Goal: Task Accomplishment & Management: Manage account settings

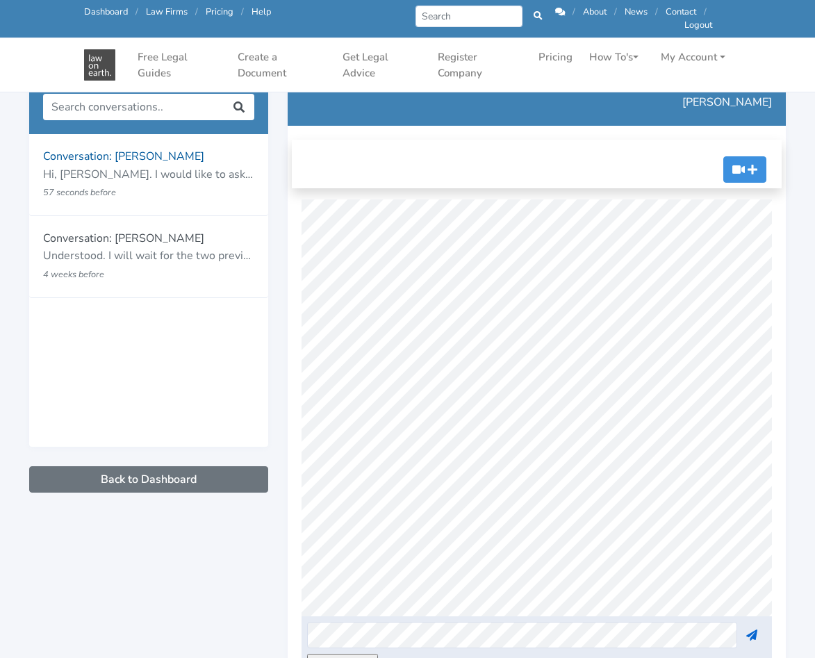
scroll to position [0, 3]
click at [754, 626] on button at bounding box center [751, 635] width 29 height 26
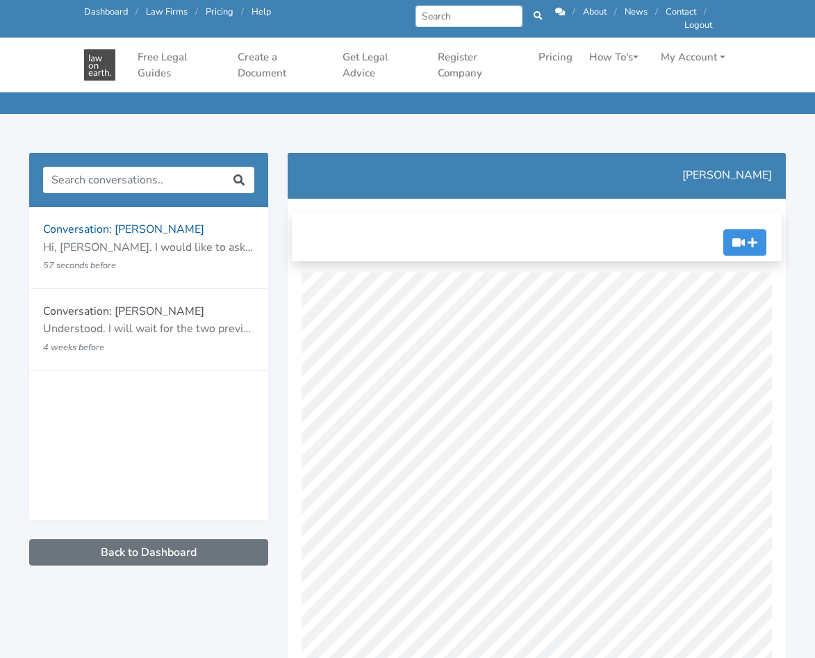
scroll to position [0, 0]
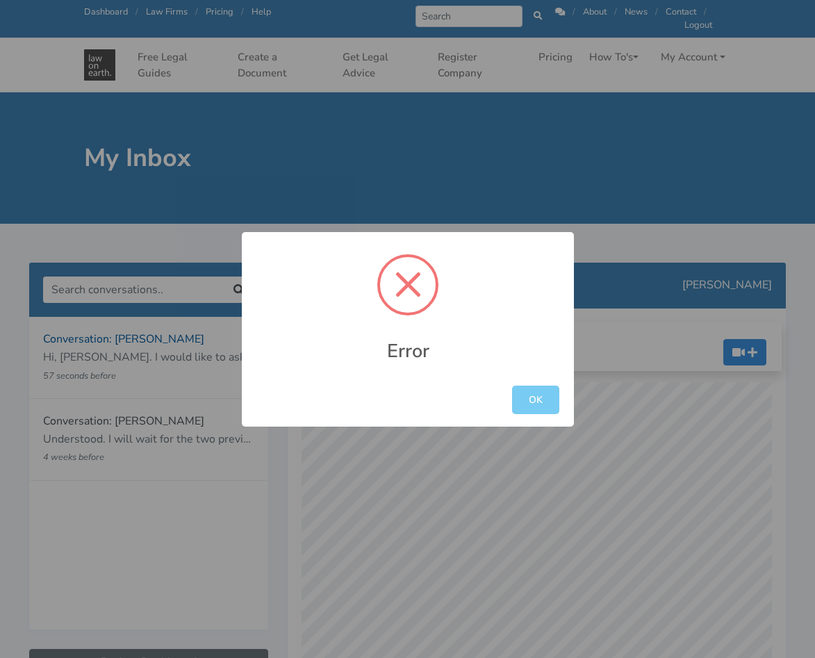
click at [540, 400] on button "OK" at bounding box center [535, 399] width 47 height 28
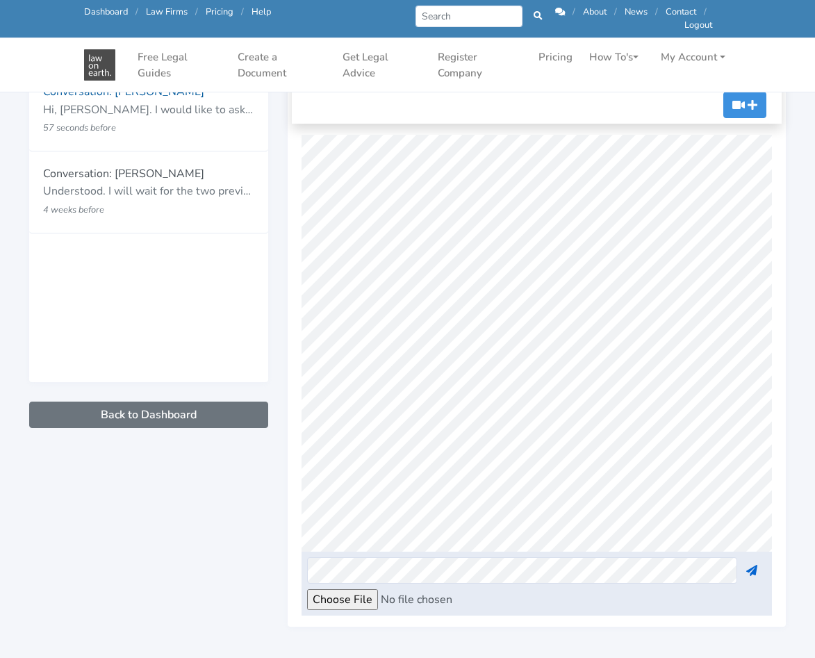
scroll to position [208, 0]
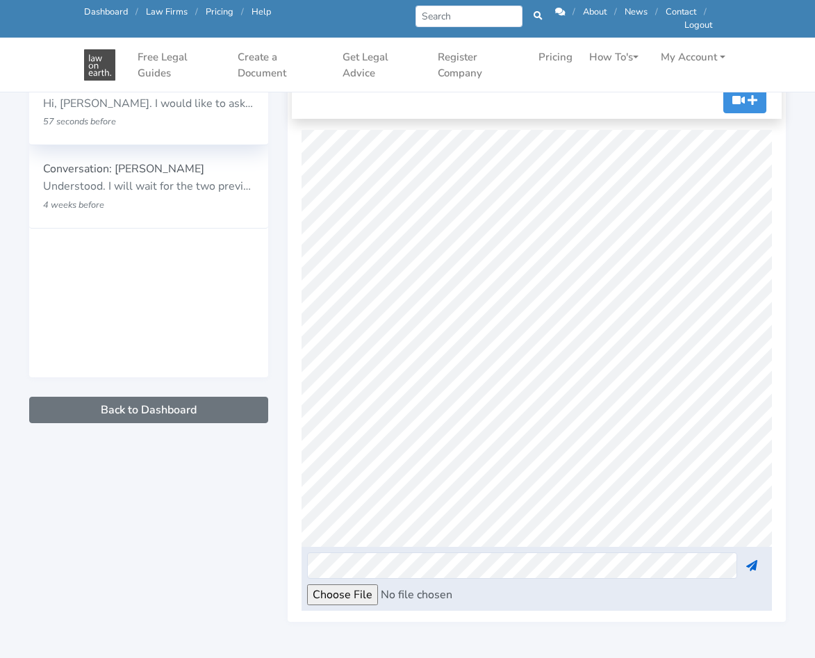
click at [117, 124] on p "57 seconds before" at bounding box center [129, 122] width 173 height 18
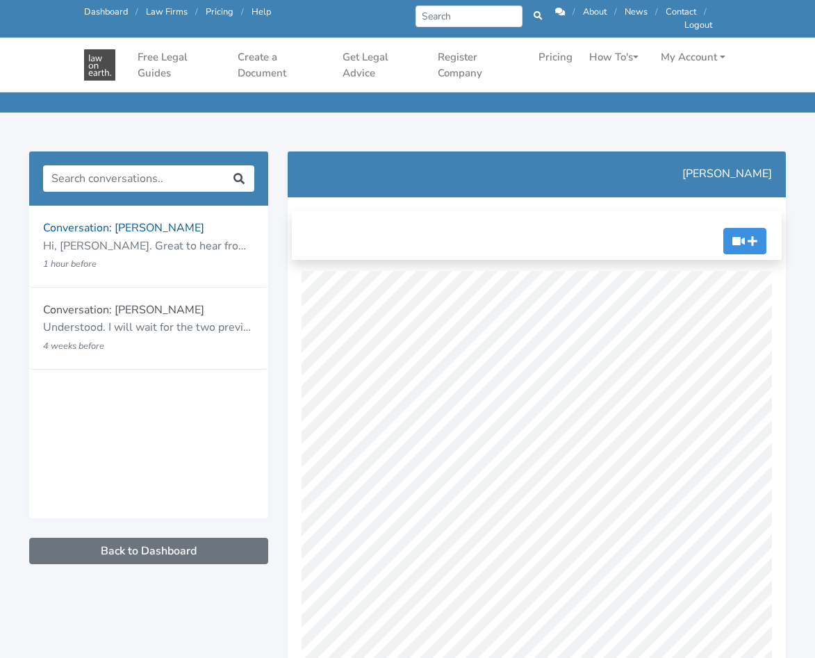
scroll to position [278, 0]
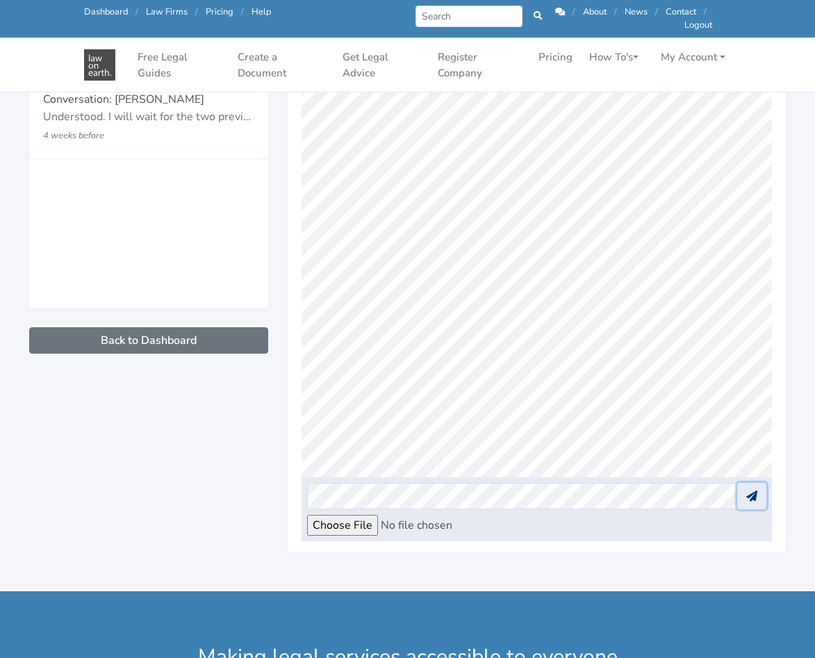
click at [760, 491] on button at bounding box center [751, 496] width 29 height 26
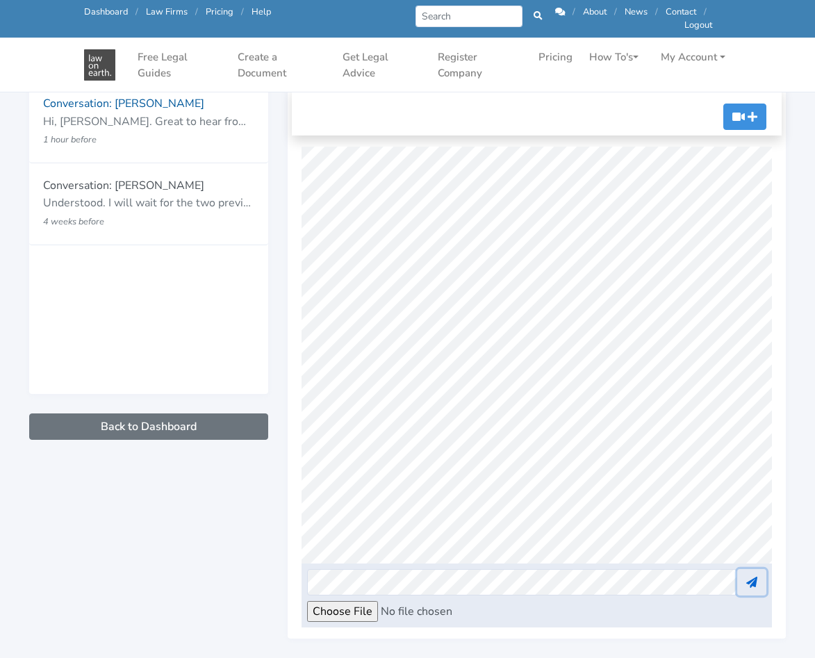
scroll to position [0, 0]
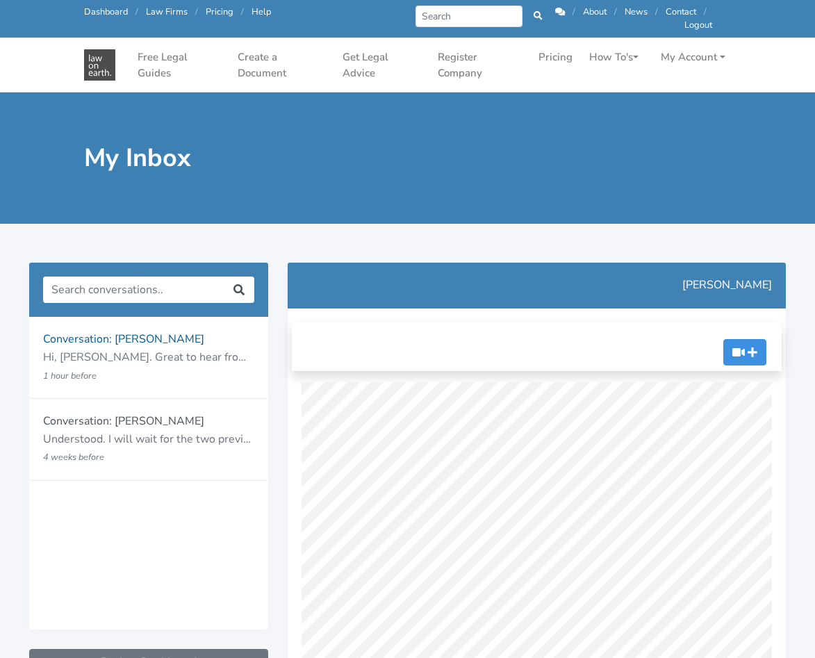
click at [108, 67] on img at bounding box center [99, 64] width 31 height 31
click at [700, 56] on link "My Account" at bounding box center [693, 57] width 76 height 27
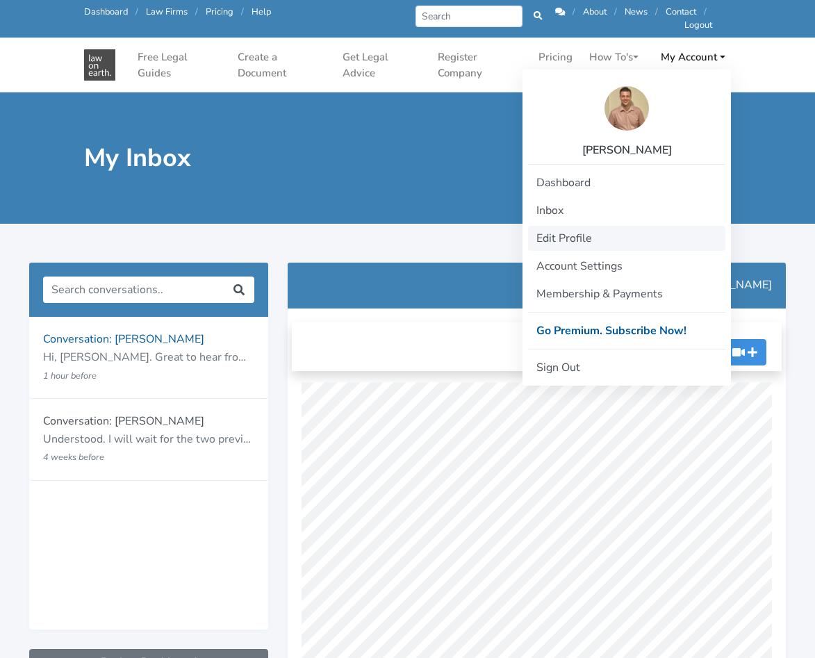
click at [559, 242] on link "Edit Profile" at bounding box center [626, 238] width 197 height 25
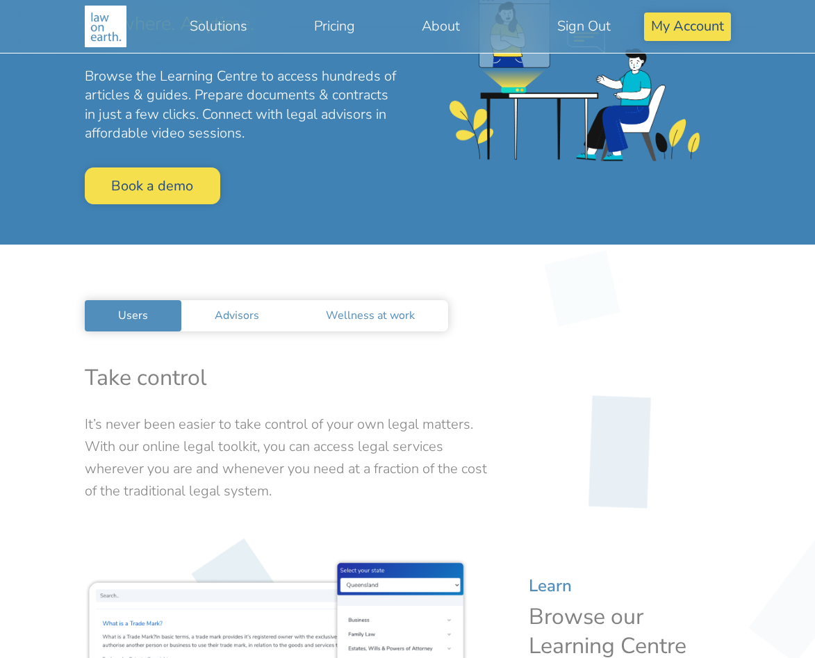
scroll to position [278, 0]
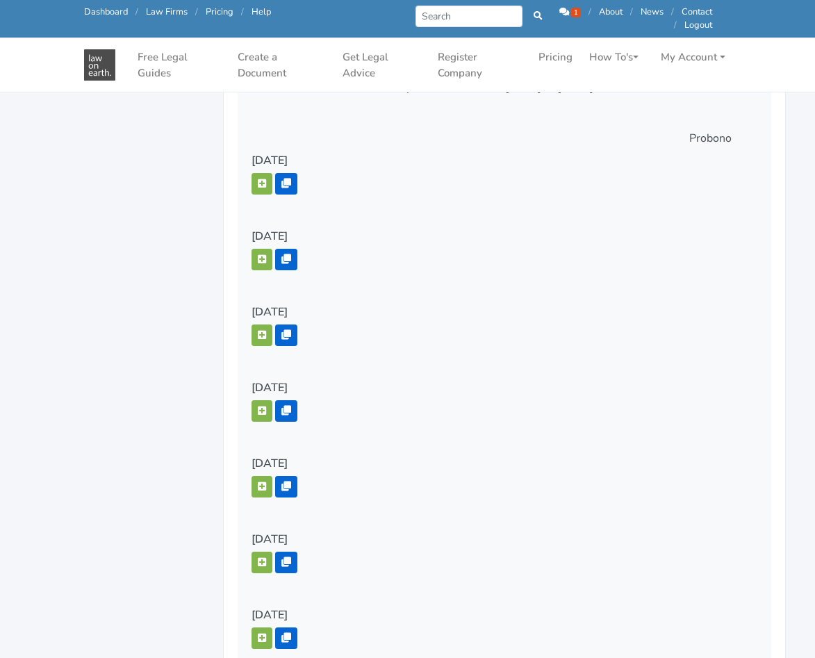
scroll to position [1945, 0]
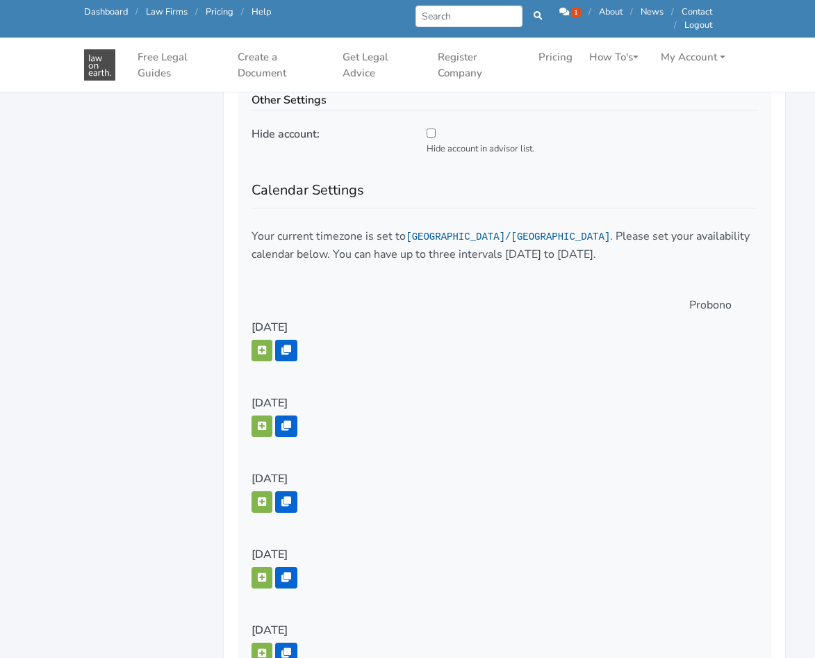
click at [706, 307] on div "Probono" at bounding box center [708, 305] width 58 height 17
click at [259, 350] on icon "button" at bounding box center [262, 350] width 8 height 10
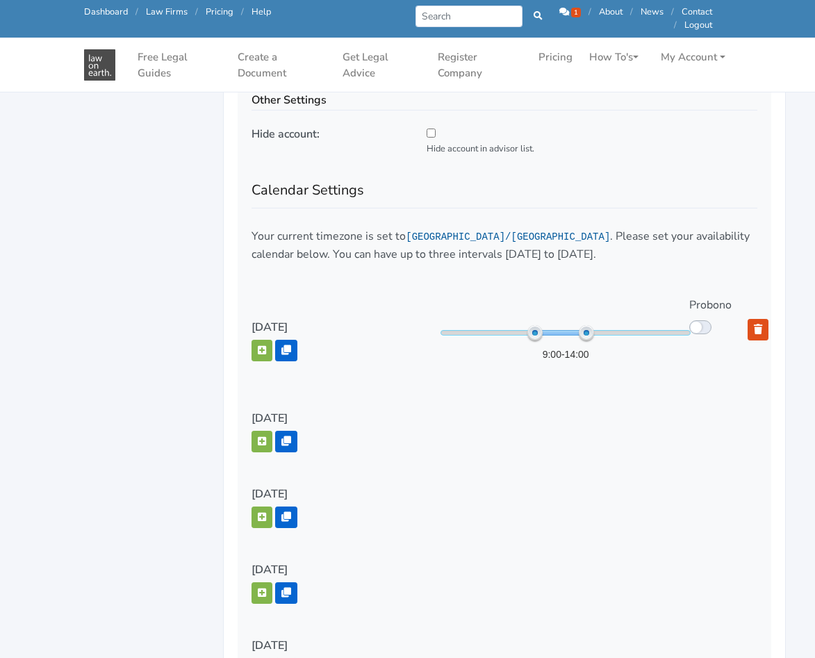
drag, startPoint x: 617, startPoint y: 333, endPoint x: 585, endPoint y: 333, distance: 32.0
click at [585, 333] on span at bounding box center [586, 332] width 15 height 15
drag, startPoint x: 537, startPoint y: 333, endPoint x: 557, endPoint y: 331, distance: 20.2
click at [557, 331] on span at bounding box center [555, 332] width 15 height 15
drag, startPoint x: 587, startPoint y: 330, endPoint x: 598, endPoint y: 328, distance: 11.2
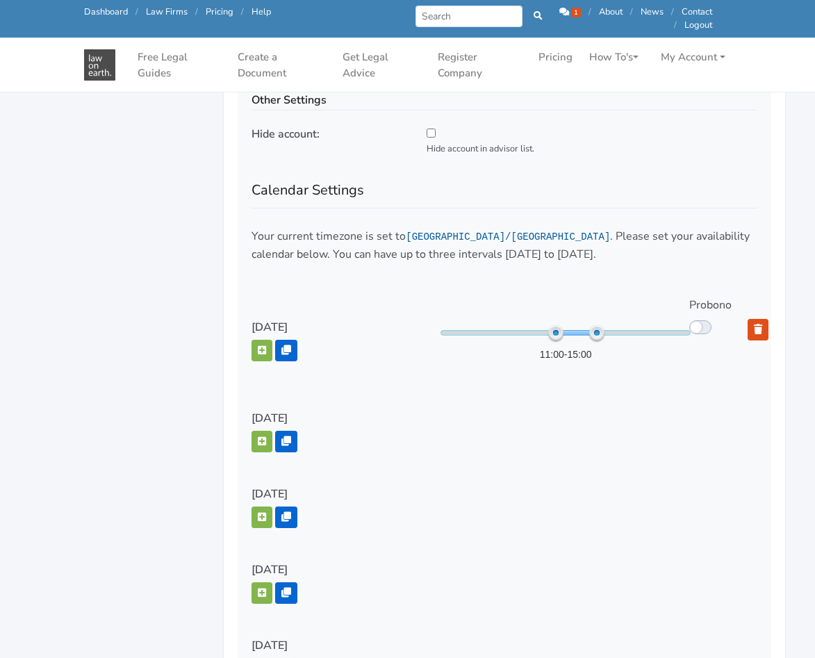
click at [598, 328] on span at bounding box center [596, 332] width 15 height 15
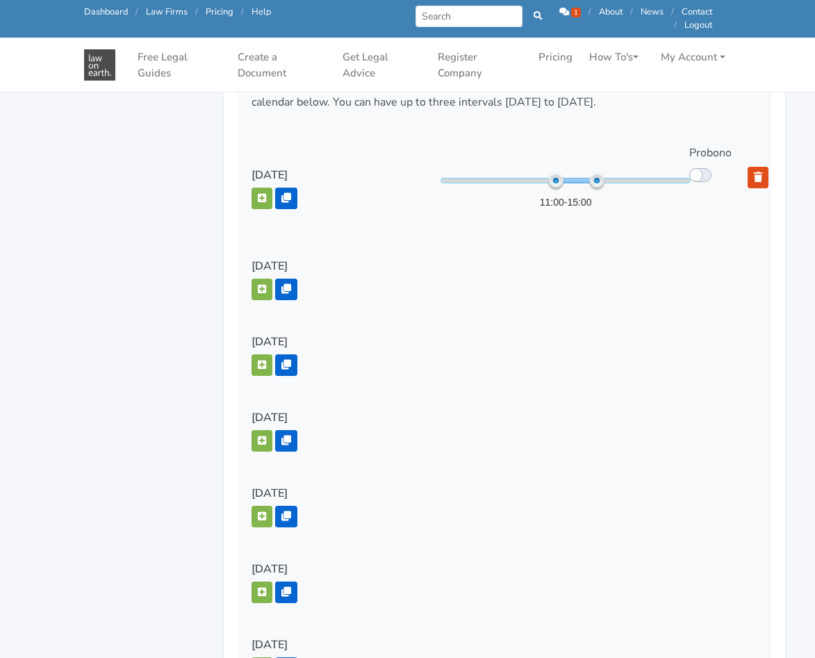
scroll to position [2222, 0]
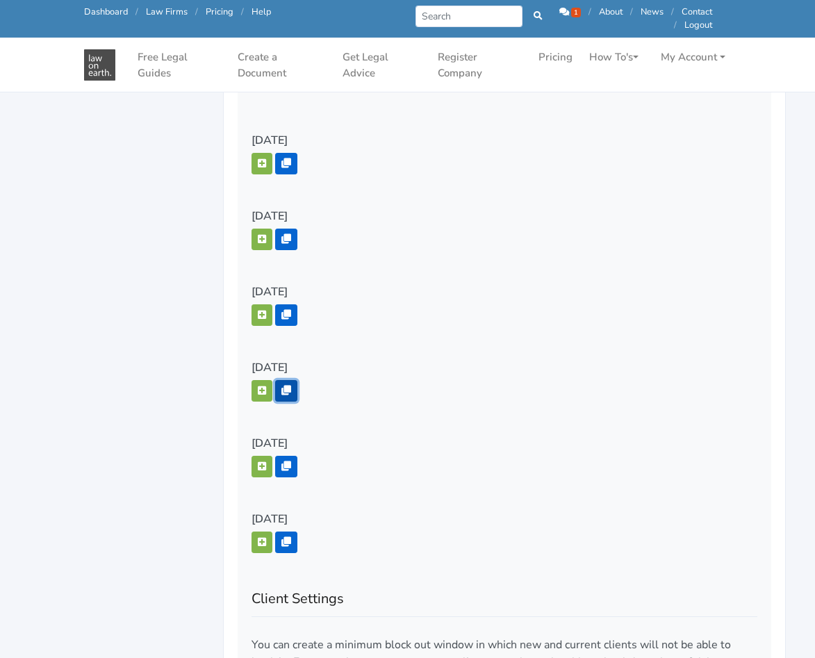
click at [290, 385] on icon "button" at bounding box center [286, 390] width 10 height 10
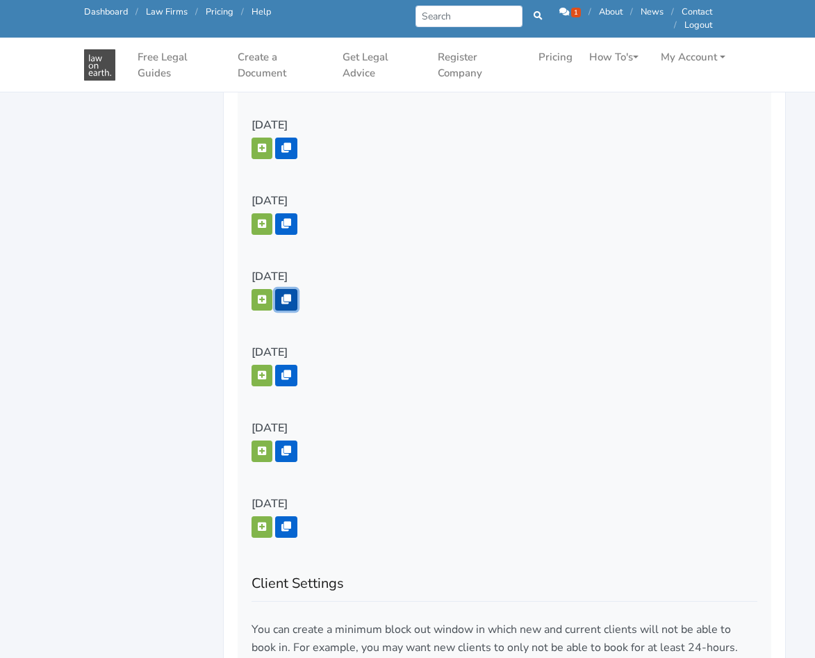
click at [287, 297] on icon "button" at bounding box center [286, 299] width 10 height 10
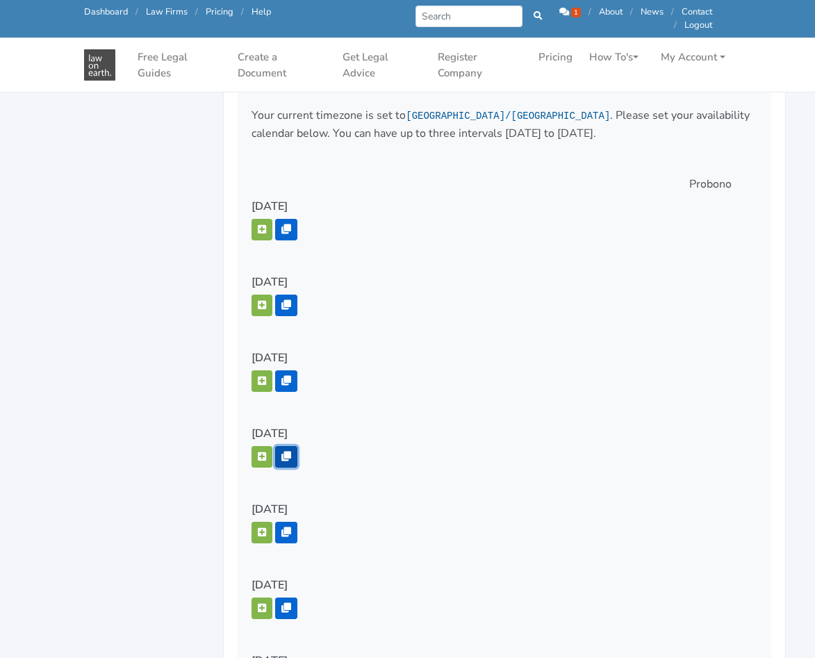
scroll to position [1945, 0]
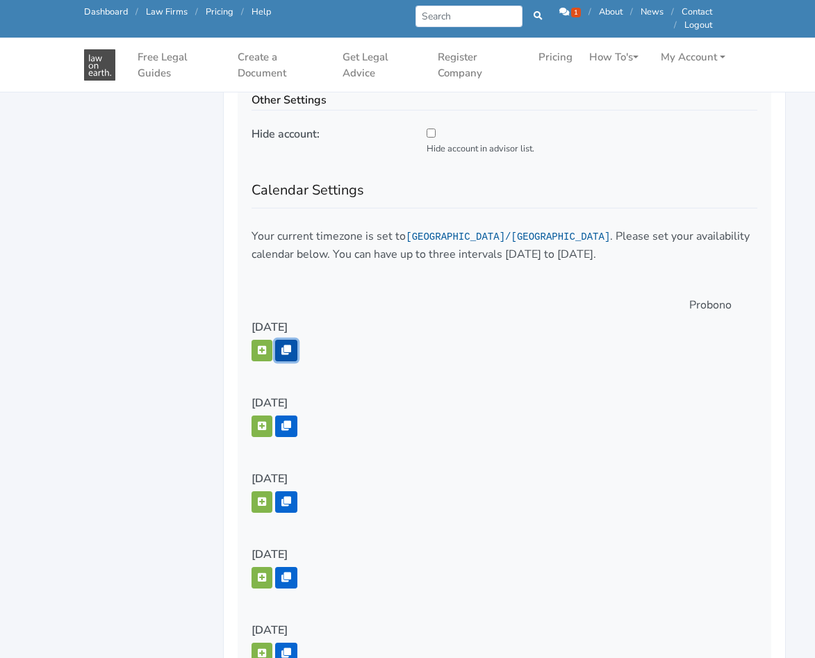
click at [290, 349] on icon "button" at bounding box center [286, 350] width 10 height 10
click at [289, 422] on icon "button" at bounding box center [286, 426] width 10 height 10
click at [263, 344] on button "button" at bounding box center [261, 351] width 21 height 22
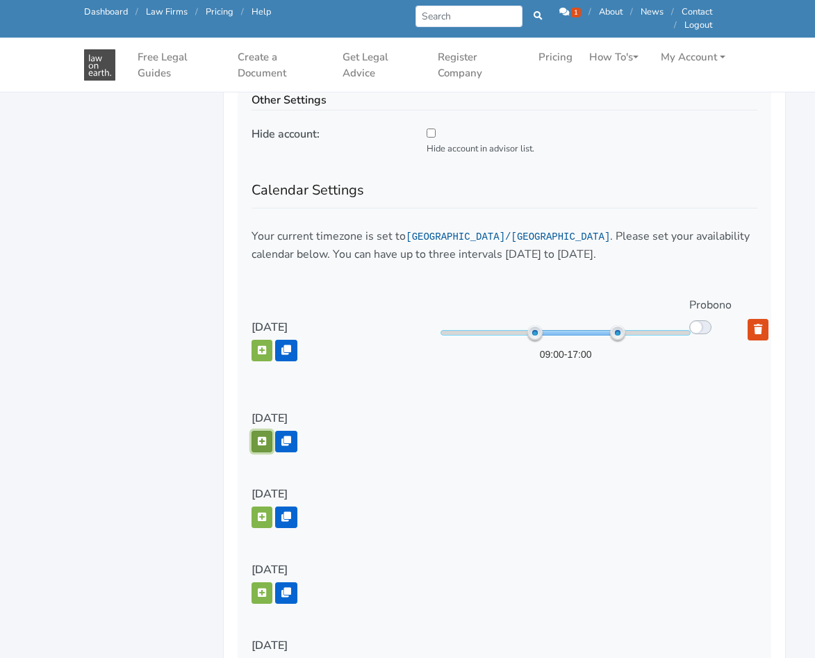
click at [261, 447] on button "button" at bounding box center [261, 442] width 21 height 22
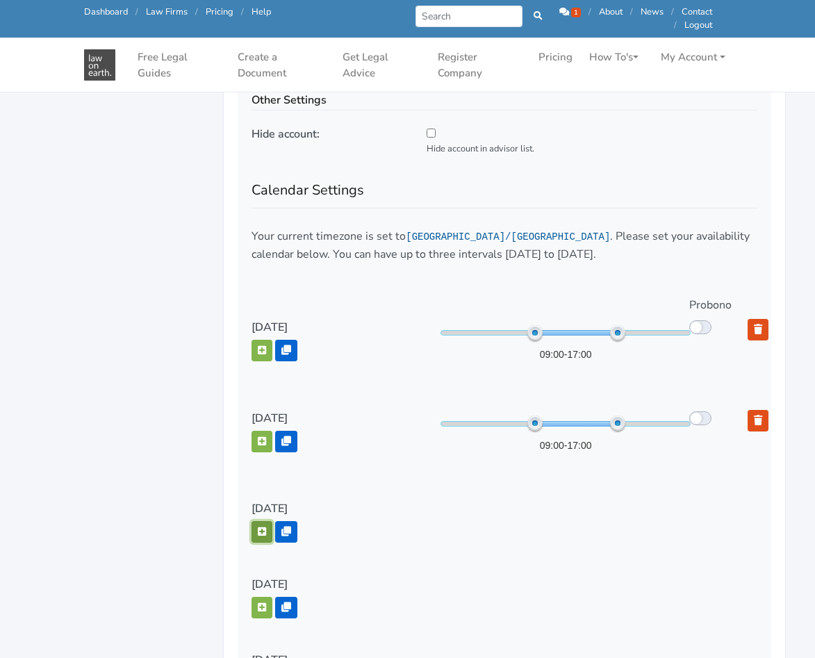
click at [259, 529] on icon "button" at bounding box center [262, 531] width 8 height 10
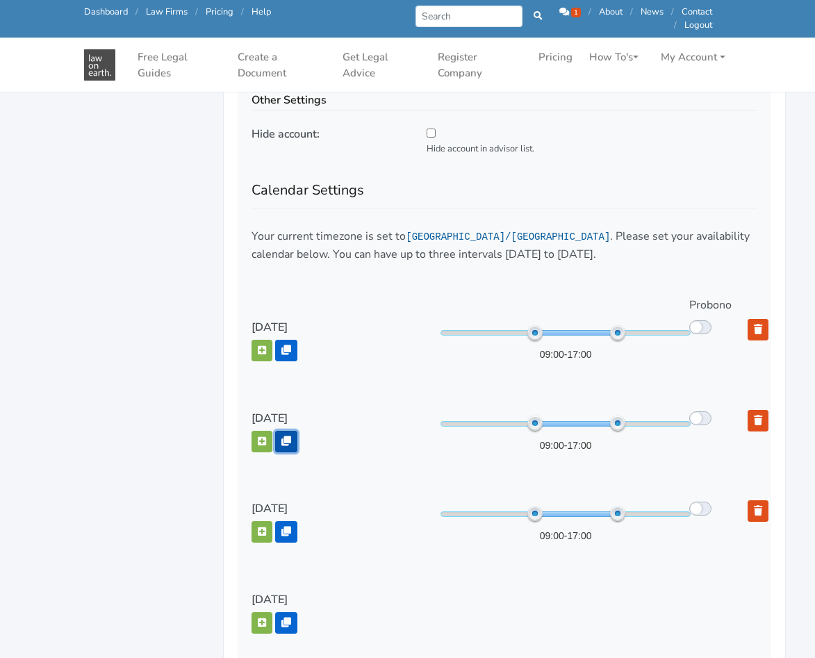
click at [289, 441] on icon "button" at bounding box center [286, 441] width 10 height 10
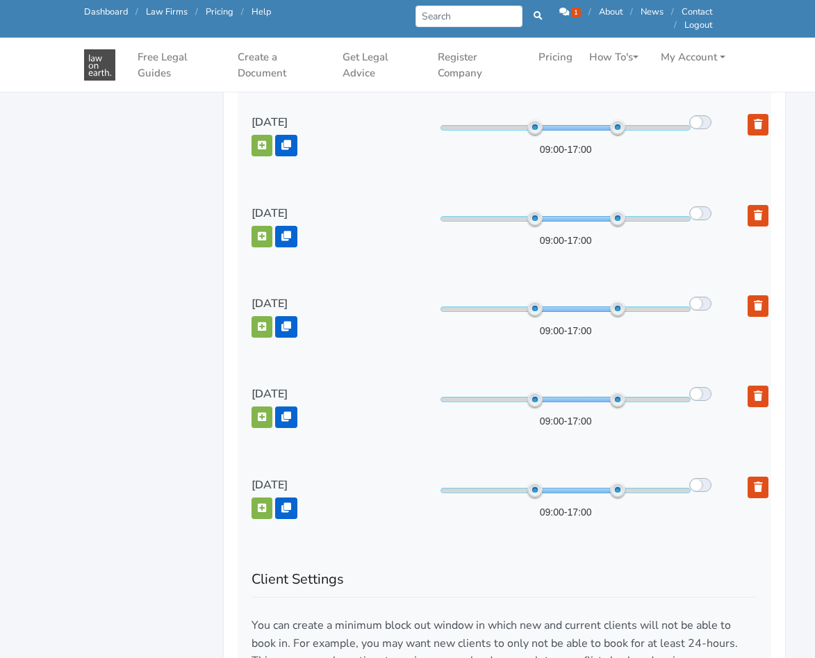
scroll to position [2431, 0]
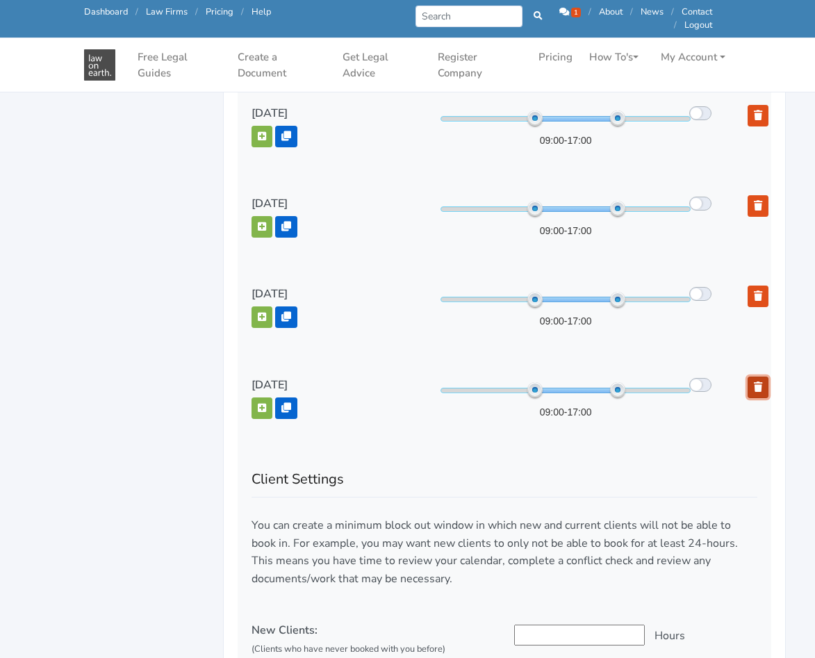
click at [759, 385] on icon "button" at bounding box center [758, 387] width 8 height 10
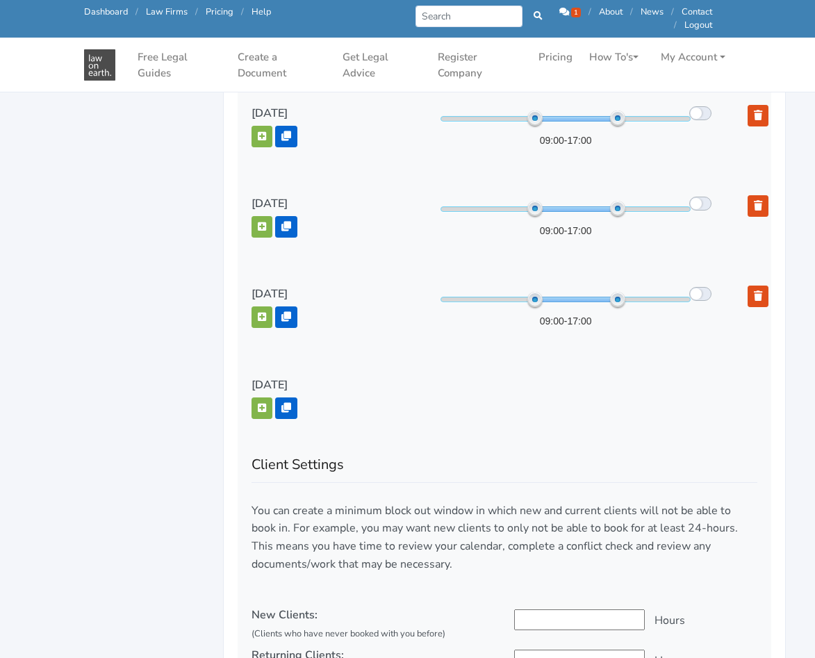
click at [749, 312] on div at bounding box center [752, 313] width 29 height 57
click at [751, 301] on button "button" at bounding box center [757, 296] width 21 height 22
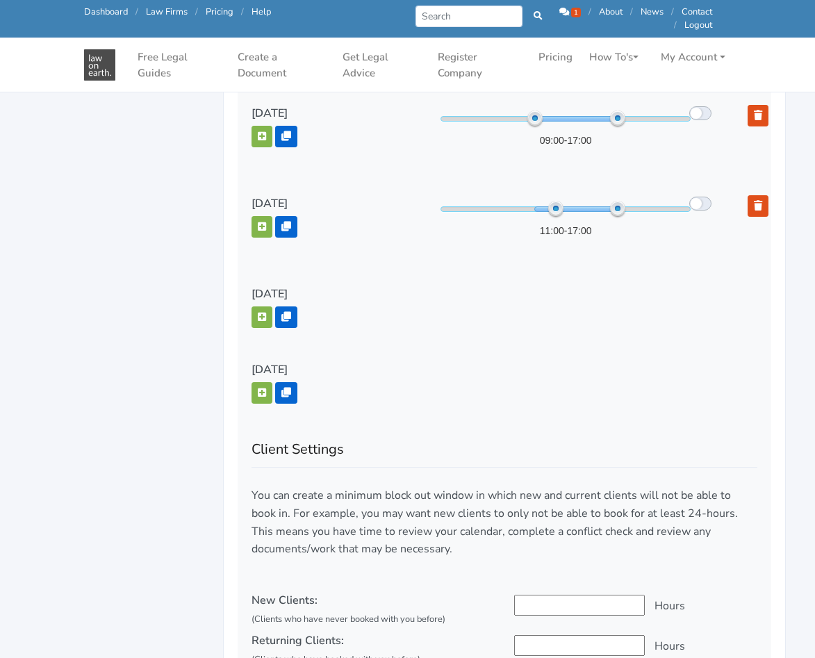
drag, startPoint x: 535, startPoint y: 213, endPoint x: 556, endPoint y: 213, distance: 21.5
click at [556, 213] on span at bounding box center [555, 208] width 15 height 15
drag, startPoint x: 617, startPoint y: 208, endPoint x: 597, endPoint y: 210, distance: 20.3
click at [597, 210] on span at bounding box center [596, 208] width 15 height 15
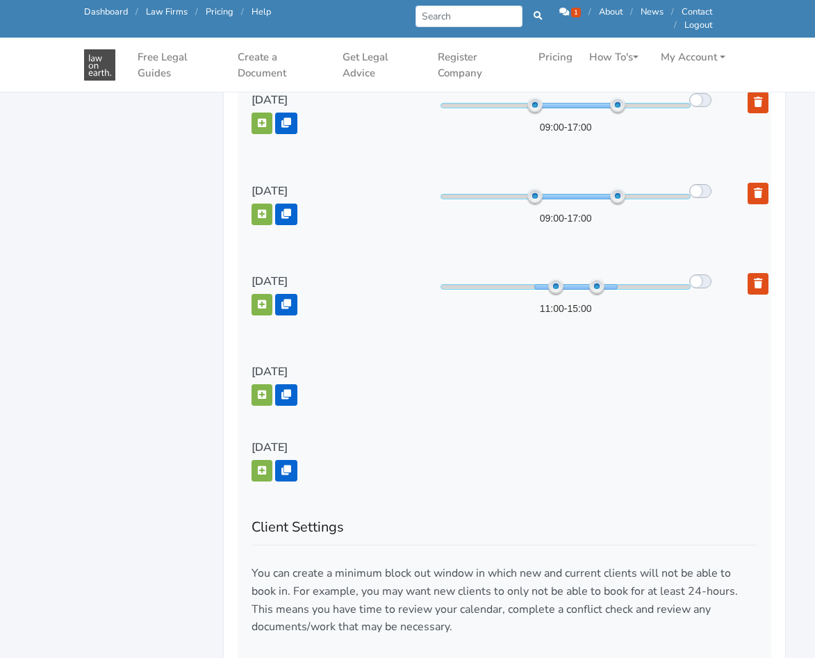
scroll to position [2292, 0]
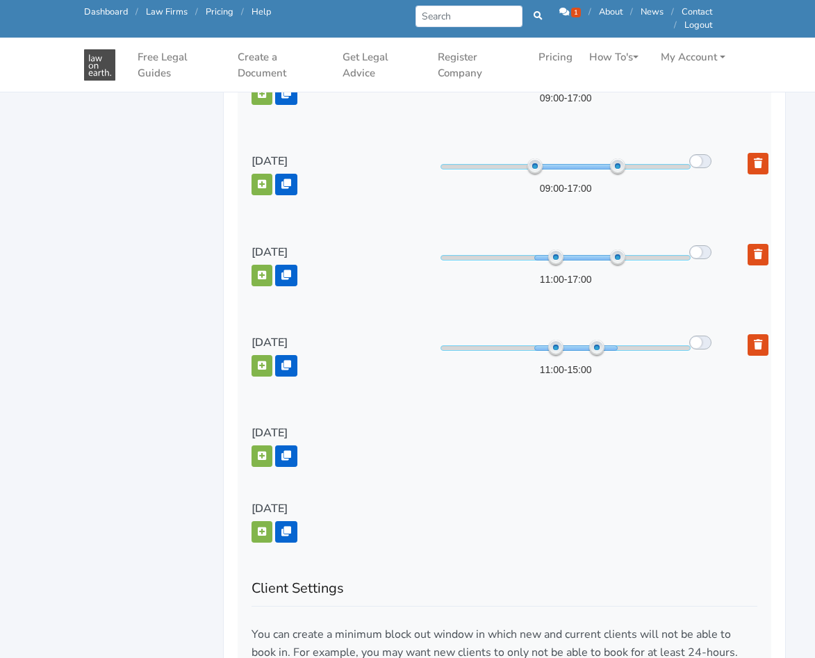
drag, startPoint x: 533, startPoint y: 256, endPoint x: 554, endPoint y: 252, distance: 21.1
click at [554, 252] on span at bounding box center [555, 256] width 15 height 15
drag, startPoint x: 608, startPoint y: 255, endPoint x: 590, endPoint y: 257, distance: 18.2
click at [590, 257] on span at bounding box center [596, 256] width 15 height 15
drag, startPoint x: 536, startPoint y: 165, endPoint x: 549, endPoint y: 165, distance: 12.5
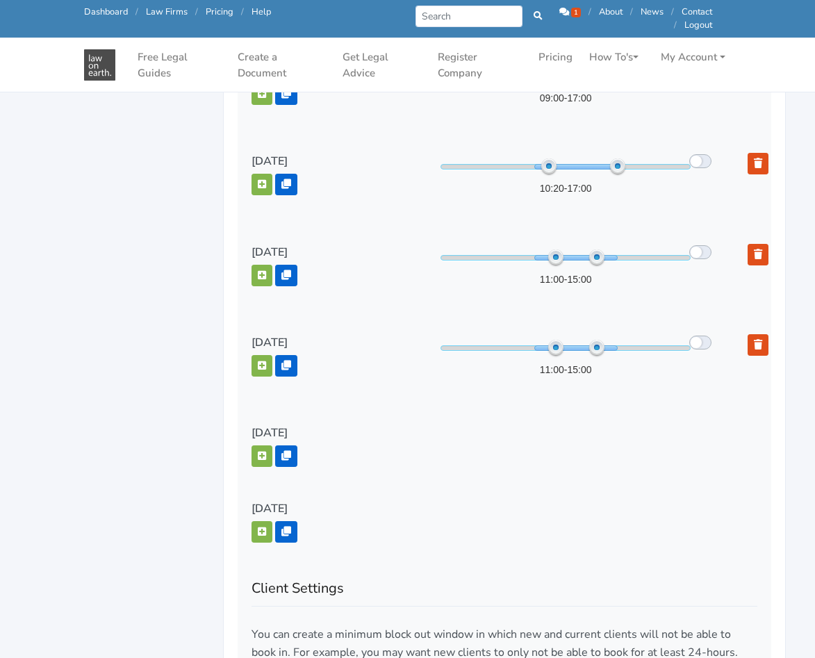
click at [549, 165] on span at bounding box center [548, 165] width 15 height 15
click at [555, 166] on span at bounding box center [555, 165] width 15 height 15
drag, startPoint x: 615, startPoint y: 167, endPoint x: 595, endPoint y: 168, distance: 20.2
click at [595, 168] on span at bounding box center [596, 165] width 15 height 15
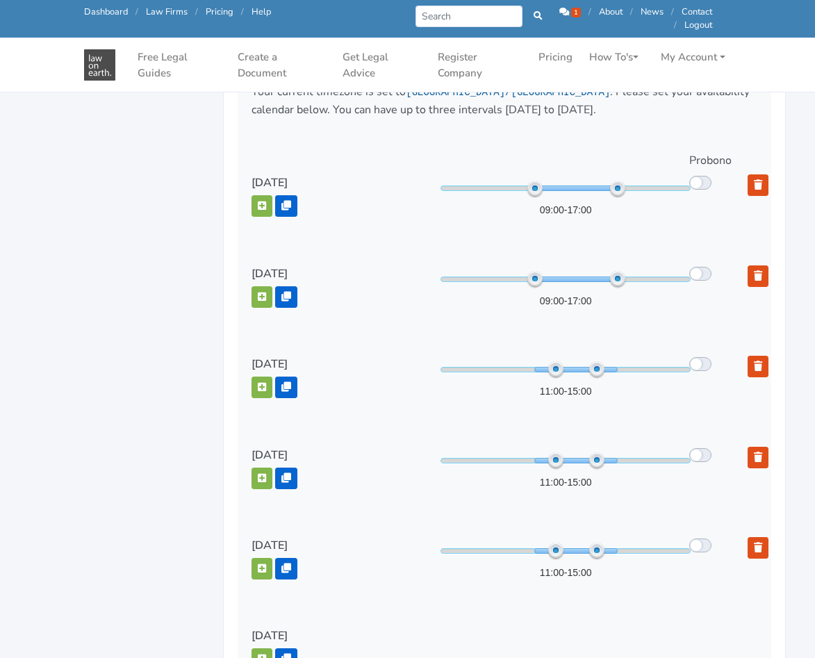
scroll to position [2083, 0]
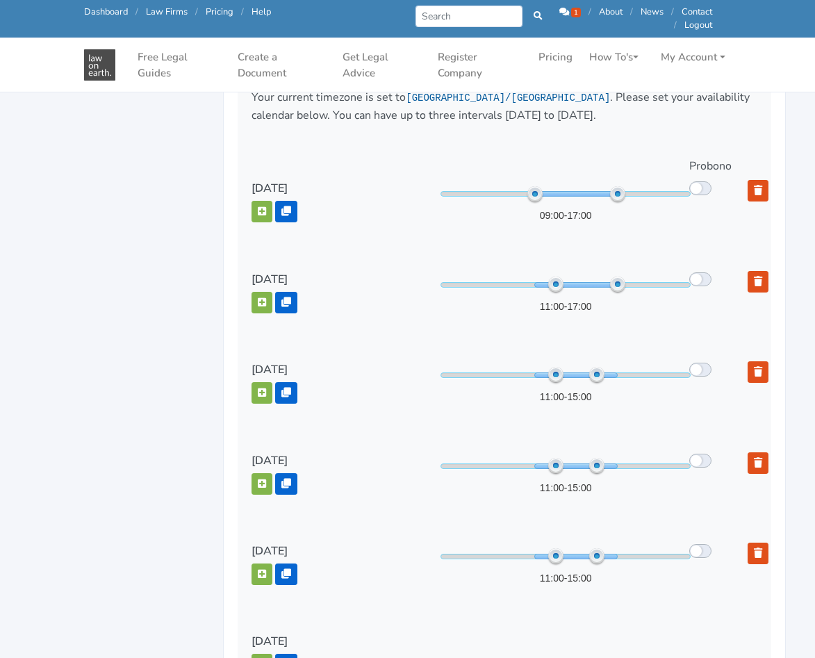
drag, startPoint x: 538, startPoint y: 281, endPoint x: 556, endPoint y: 278, distance: 19.0
click at [556, 278] on span at bounding box center [555, 283] width 15 height 15
drag, startPoint x: 615, startPoint y: 285, endPoint x: 595, endPoint y: 284, distance: 19.5
click at [595, 284] on span at bounding box center [596, 283] width 15 height 15
drag, startPoint x: 529, startPoint y: 191, endPoint x: 551, endPoint y: 194, distance: 21.8
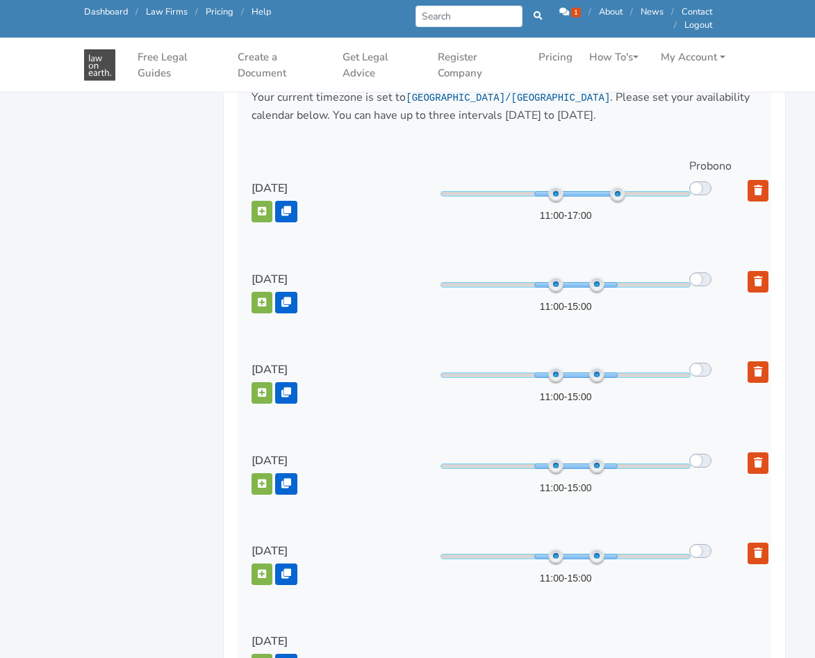
click at [551, 194] on span at bounding box center [555, 193] width 15 height 15
drag, startPoint x: 614, startPoint y: 197, endPoint x: 594, endPoint y: 196, distance: 20.2
click at [594, 196] on span at bounding box center [596, 193] width 15 height 15
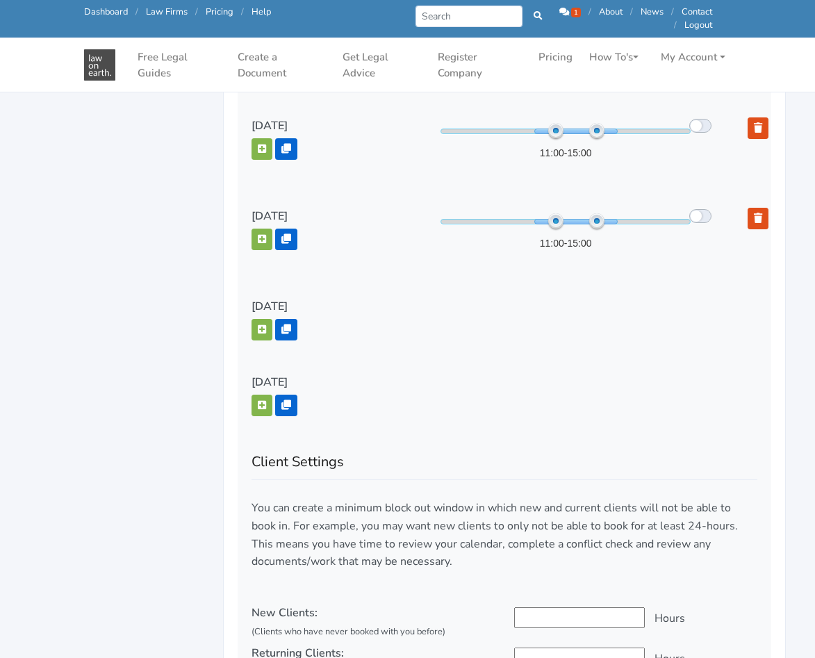
scroll to position [2570, 0]
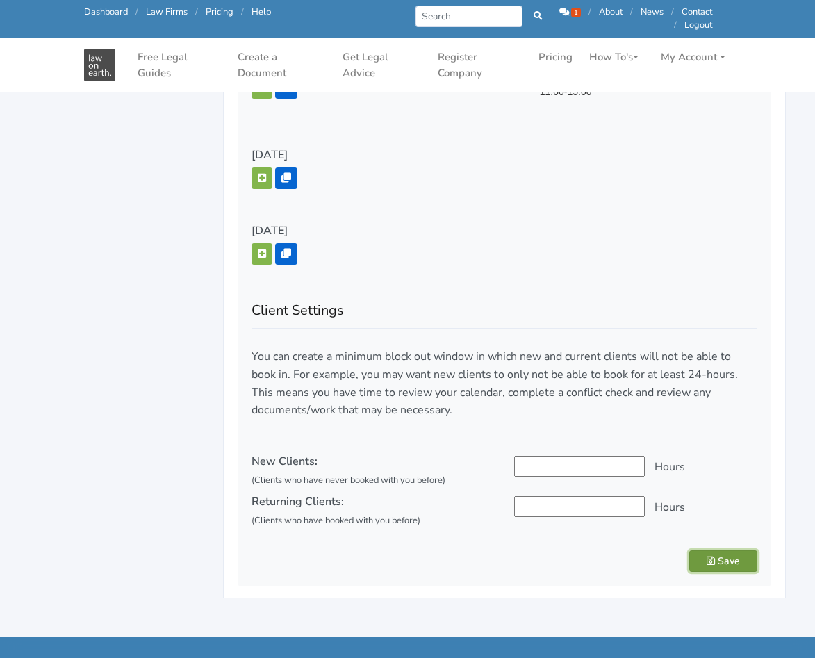
click at [725, 558] on button "Save" at bounding box center [723, 561] width 68 height 22
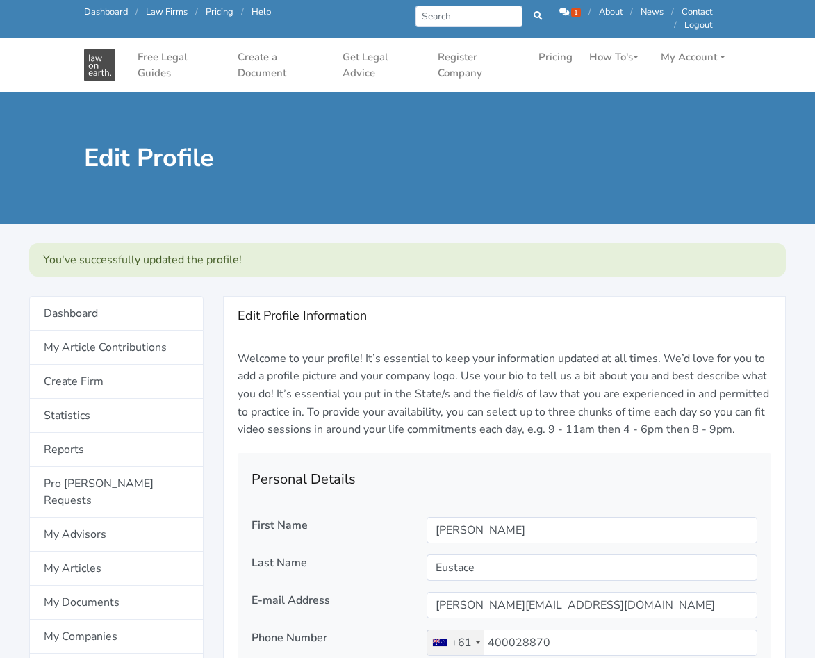
scroll to position [44, 0]
click at [559, 10] on icon at bounding box center [564, 12] width 10 height 9
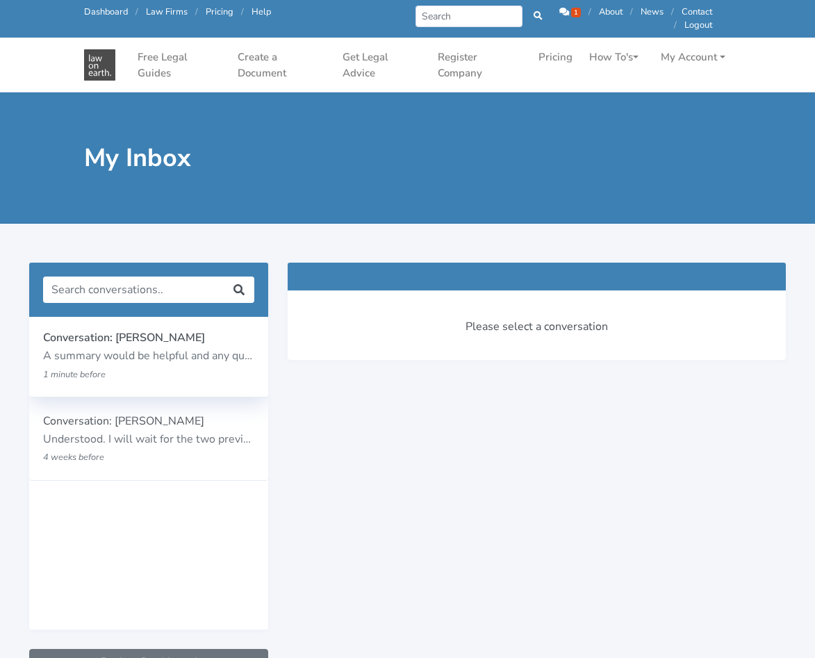
click at [172, 352] on p "A summary would be helpful and any questions you would like answered." at bounding box center [148, 356] width 211 height 18
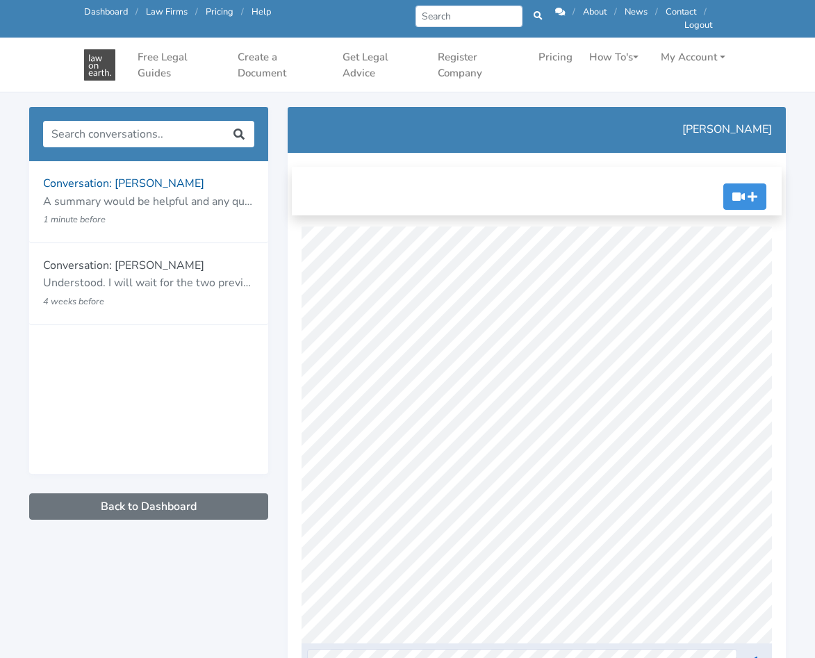
scroll to position [208, 0]
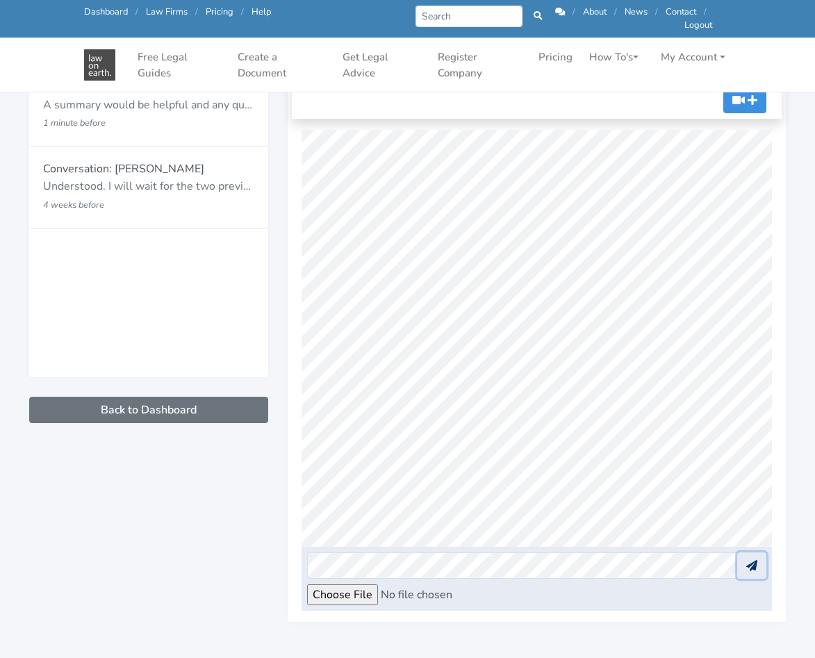
click at [758, 564] on button at bounding box center [751, 565] width 29 height 26
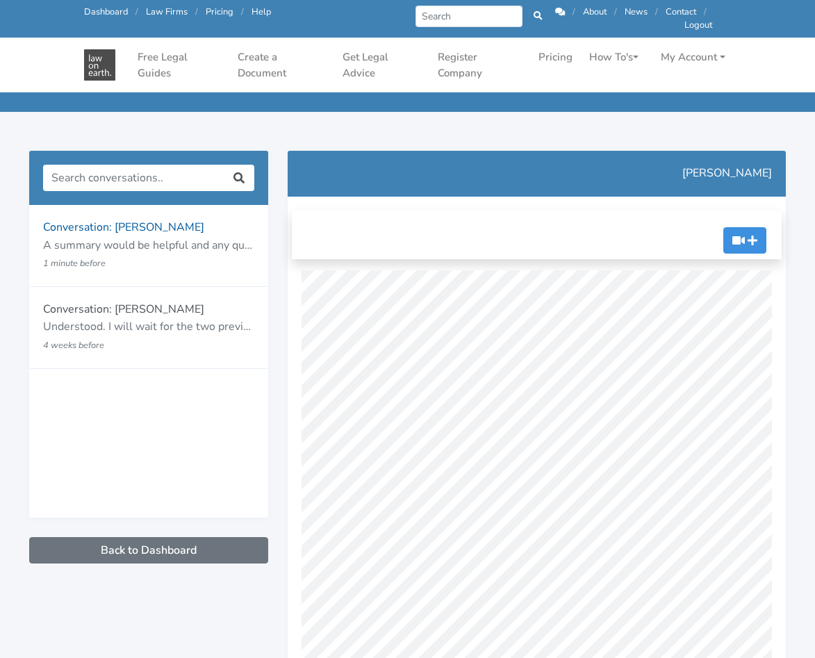
scroll to position [0, 0]
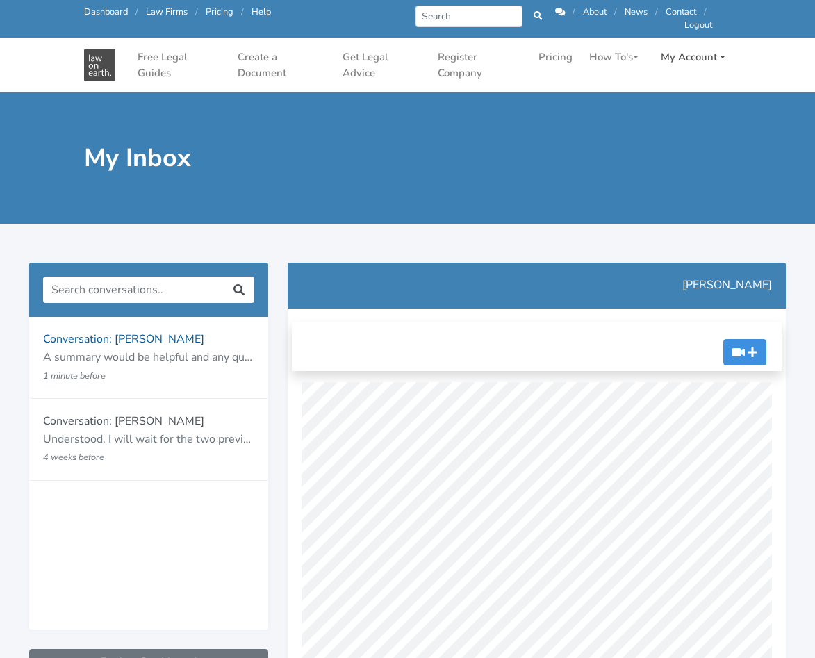
click at [704, 55] on link "My Account" at bounding box center [693, 57] width 76 height 27
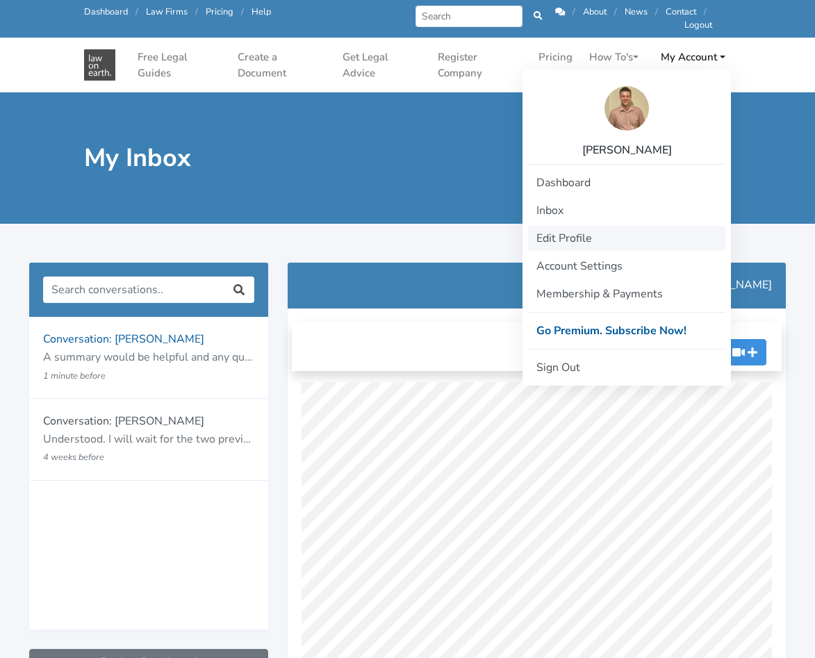
click at [615, 242] on link "Edit Profile" at bounding box center [626, 238] width 197 height 25
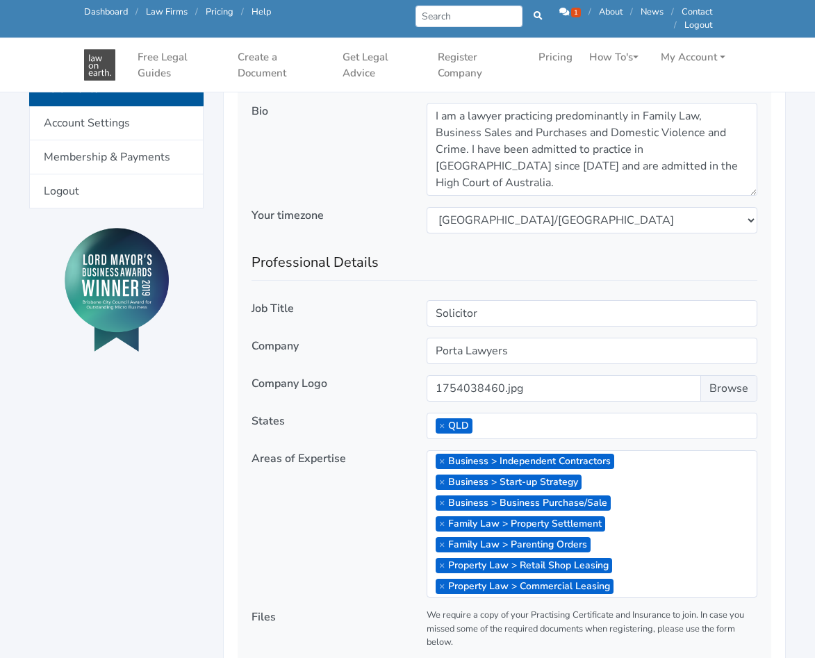
scroll to position [278, 0]
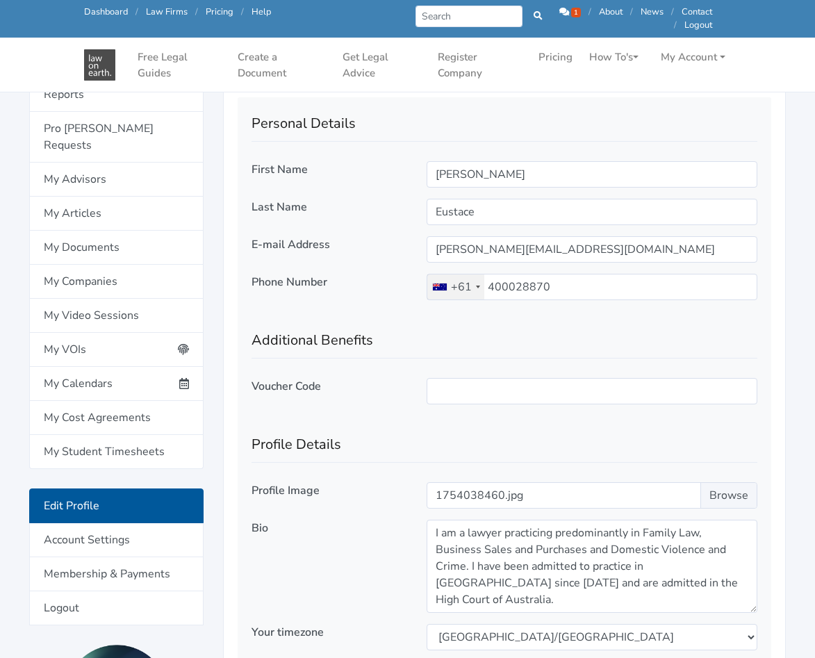
click at [569, 5] on div "Call us: 1300 66 46 88 Dashboard / Law Firms / Pricing / Help Prev Next 1 / /" at bounding box center [407, 19] width 667 height 38
click at [567, 10] on link "1" at bounding box center [571, 12] width 24 height 13
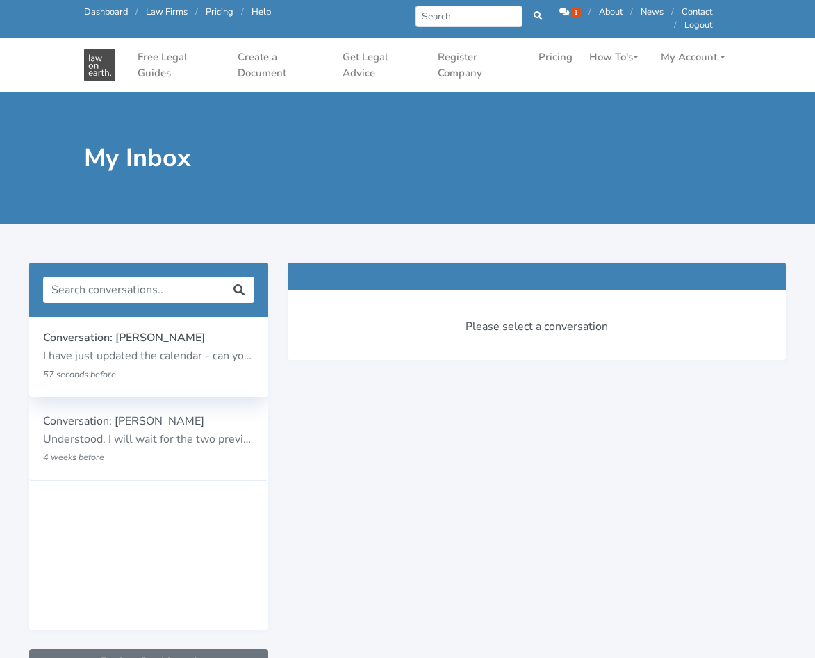
click at [191, 370] on p "57 seconds before" at bounding box center [129, 374] width 173 height 18
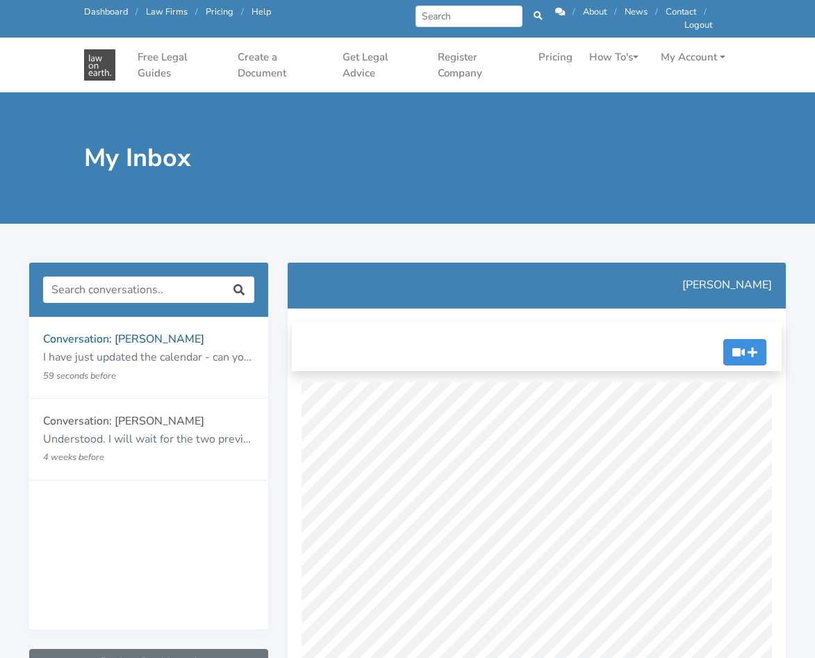
click at [101, 56] on img at bounding box center [99, 64] width 31 height 31
